Goal: Find contact information: Find contact information

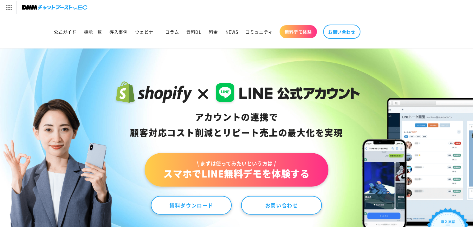
click at [65, 5] on img at bounding box center [54, 7] width 65 height 9
click at [339, 32] on span "お問い合わせ" at bounding box center [341, 32] width 27 height 6
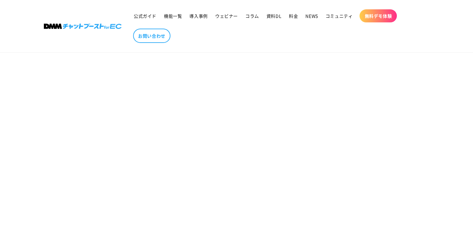
scroll to position [155, 0]
drag, startPoint x: 171, startPoint y: 52, endPoint x: 122, endPoint y: 146, distance: 106.1
click at [122, 146] on section "お問い合わせ" at bounding box center [236, 149] width 473 height 474
